Goal: Task Accomplishment & Management: Complete application form

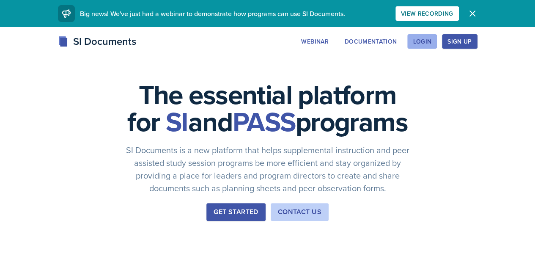
click at [437, 46] on button "Login" at bounding box center [422, 41] width 30 height 14
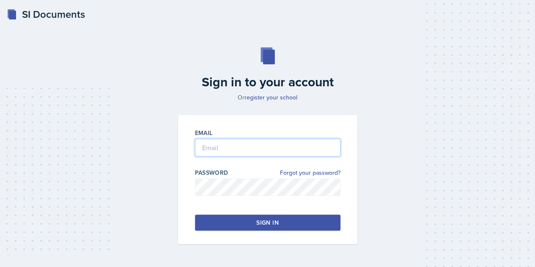
type input "[EMAIL_ADDRESS][PERSON_NAME][DOMAIN_NAME]"
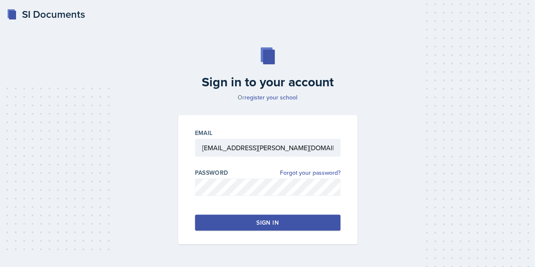
click at [282, 217] on button "Sign in" at bounding box center [267, 222] width 145 height 16
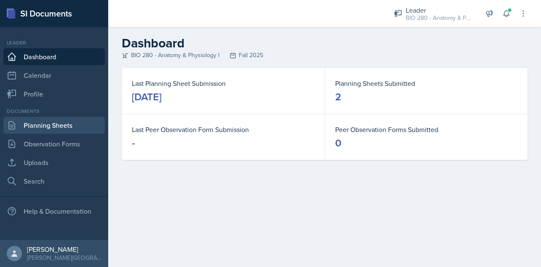
click at [44, 124] on link "Planning Sheets" at bounding box center [53, 125] width 101 height 17
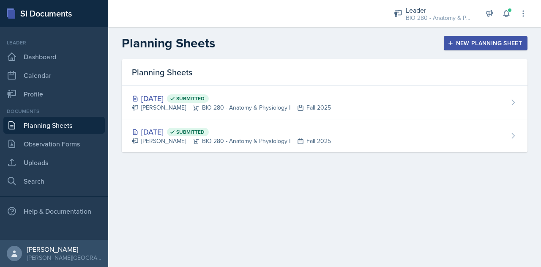
click at [466, 42] on div "New Planning Sheet" at bounding box center [486, 43] width 73 height 7
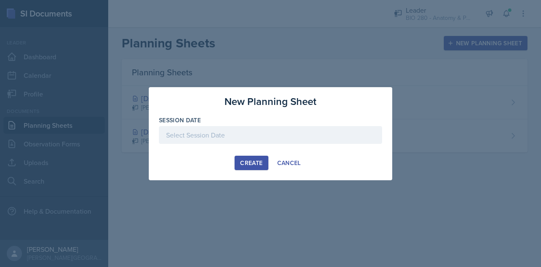
click at [343, 134] on div at bounding box center [270, 135] width 223 height 18
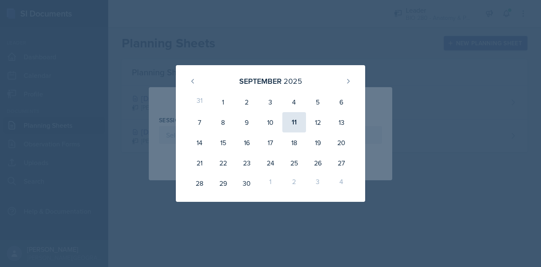
click at [291, 118] on div "11" at bounding box center [294, 122] width 24 height 20
type input "[DATE]"
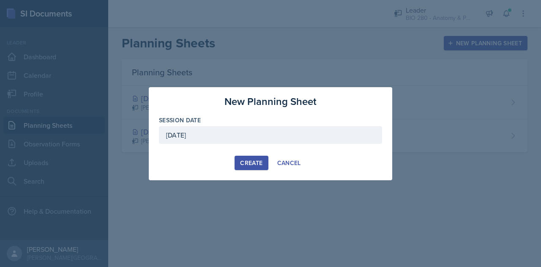
click at [256, 159] on div "Create" at bounding box center [251, 162] width 22 height 7
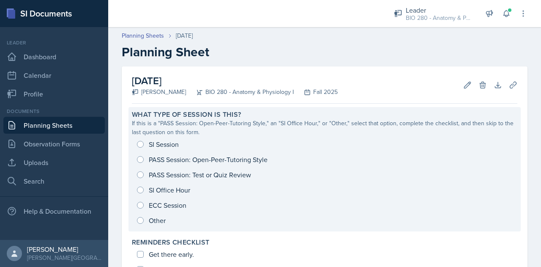
click at [142, 143] on div "SI Session PASS Session: Open-Peer-Tutoring Style PASS Session: Test or Quiz Re…" at bounding box center [325, 182] width 386 height 91
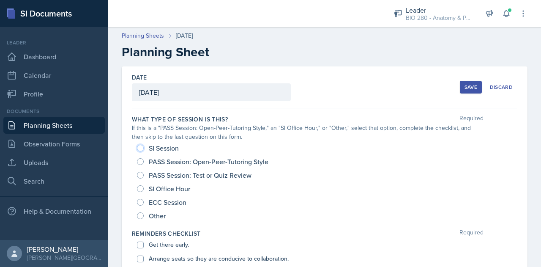
click at [140, 148] on input "SI Session" at bounding box center [140, 148] width 7 height 7
radio input "true"
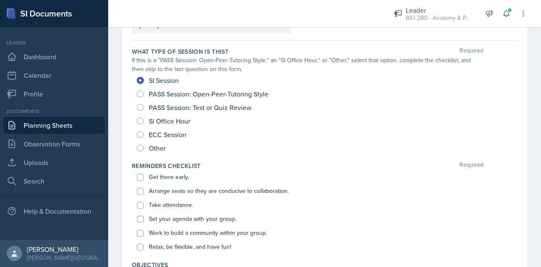
scroll to position [69, 0]
click at [136, 177] on div "Get there early. Arrange seats so they are conducive to collaboration. Take att…" at bounding box center [325, 211] width 386 height 84
click at [138, 176] on input "Get there early." at bounding box center [140, 176] width 7 height 7
checkbox input "true"
click at [139, 194] on div "Arrange seats so they are conducive to collaboration." at bounding box center [325, 190] width 376 height 14
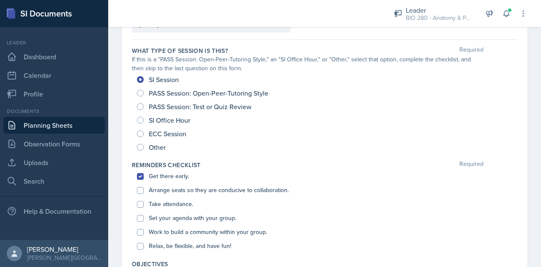
click at [141, 184] on div "Arrange seats so they are conducive to collaboration." at bounding box center [325, 190] width 376 height 14
click at [141, 187] on input "Arrange seats so they are conducive to collaboration." at bounding box center [140, 190] width 7 height 7
checkbox input "true"
click at [140, 207] on div "Take attendance." at bounding box center [325, 204] width 376 height 14
click at [140, 204] on input "Take attendance." at bounding box center [140, 204] width 7 height 7
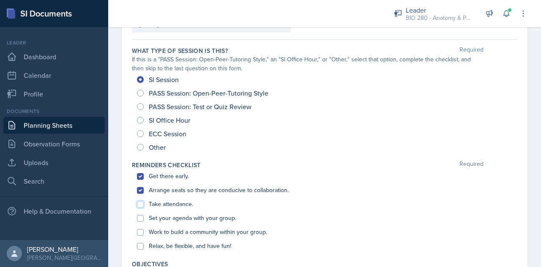
checkbox input "true"
click at [140, 221] on div "Set your agenda with your group." at bounding box center [325, 218] width 376 height 14
click at [141, 215] on input "Set your agenda with your group." at bounding box center [140, 218] width 7 height 7
checkbox input "true"
click at [140, 233] on input "Work to build a community within your group." at bounding box center [140, 232] width 7 height 7
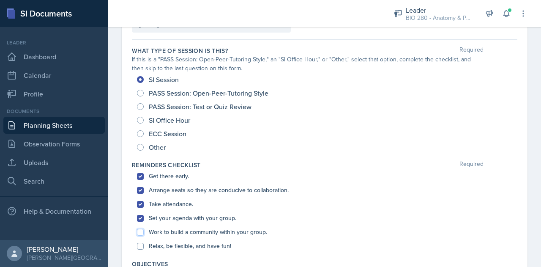
checkbox input "true"
click at [139, 245] on input "Relax, be flexible, and have fun!" at bounding box center [140, 246] width 7 height 7
checkbox input "true"
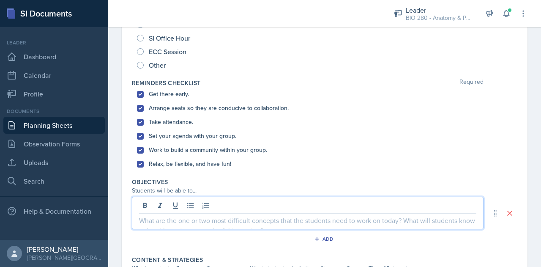
scroll to position [165, 0]
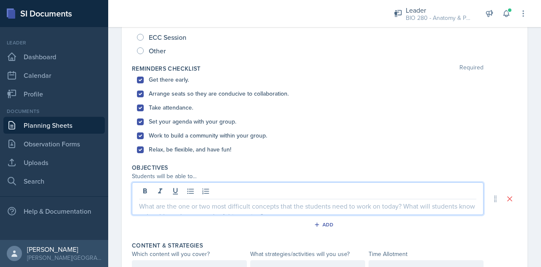
click at [172, 209] on p at bounding box center [307, 206] width 337 height 10
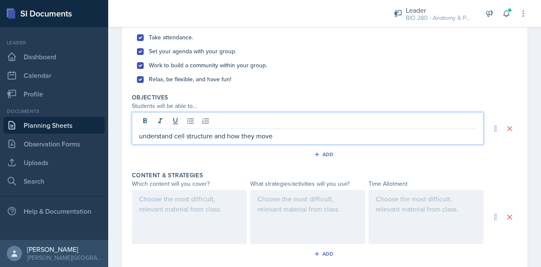
scroll to position [234, 0]
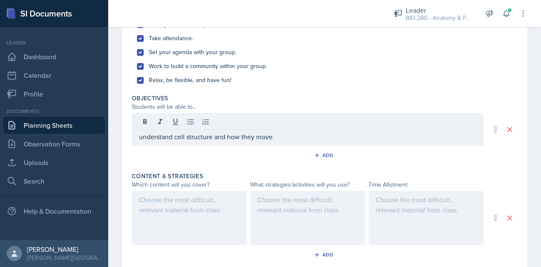
click at [172, 208] on div at bounding box center [189, 218] width 115 height 54
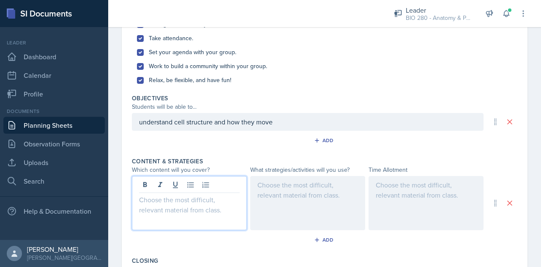
scroll to position [249, 0]
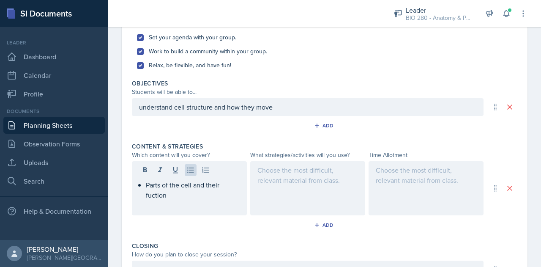
click at [285, 174] on div at bounding box center [307, 188] width 115 height 54
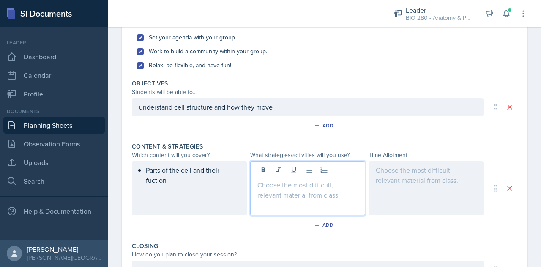
scroll to position [264, 0]
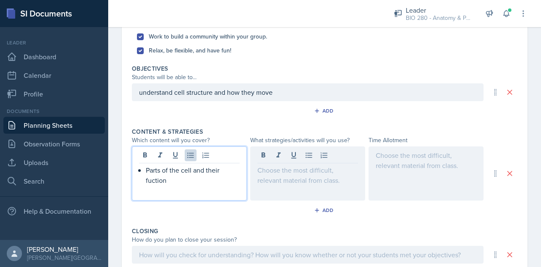
click at [156, 165] on p "Parts of the cell and their fuction" at bounding box center [193, 175] width 94 height 20
click at [151, 181] on p "Parts of the cell and their fuction" at bounding box center [193, 175] width 94 height 20
click at [285, 158] on div at bounding box center [307, 173] width 115 height 54
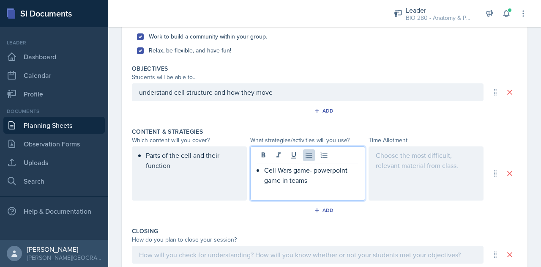
click at [327, 172] on p "Cell Wars game- powerpoint game in teams" at bounding box center [311, 175] width 94 height 20
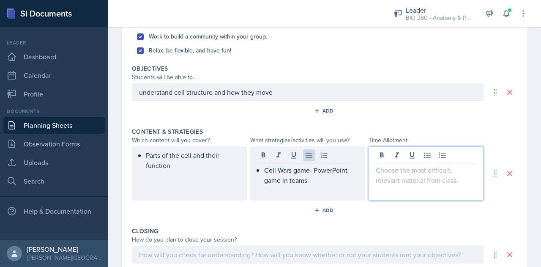
click at [405, 155] on div at bounding box center [426, 173] width 115 height 54
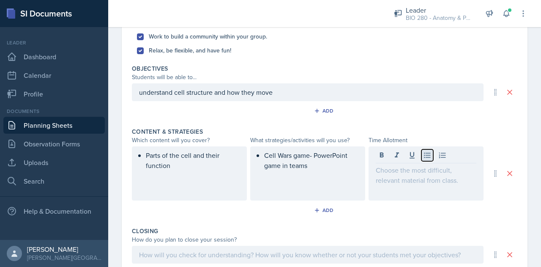
click at [423, 154] on icon at bounding box center [427, 155] width 8 height 8
click at [434, 218] on div "Add" at bounding box center [325, 212] width 386 height 16
click at [184, 172] on div "Parts of the cell and their function" at bounding box center [189, 173] width 115 height 54
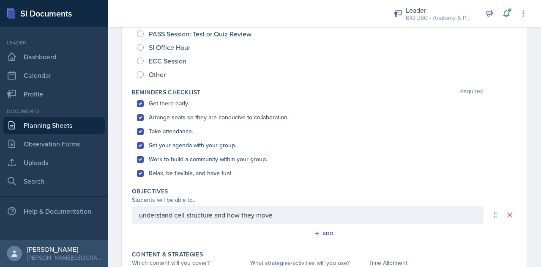
scroll to position [0, 0]
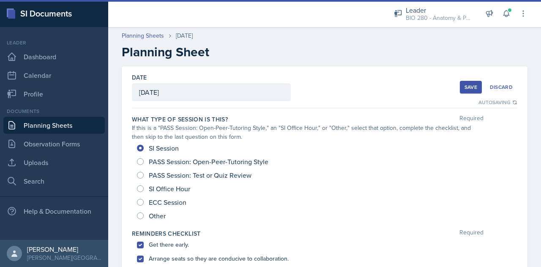
click at [461, 91] on button "Save" at bounding box center [471, 87] width 22 height 13
